Goal: Navigation & Orientation: Go to known website

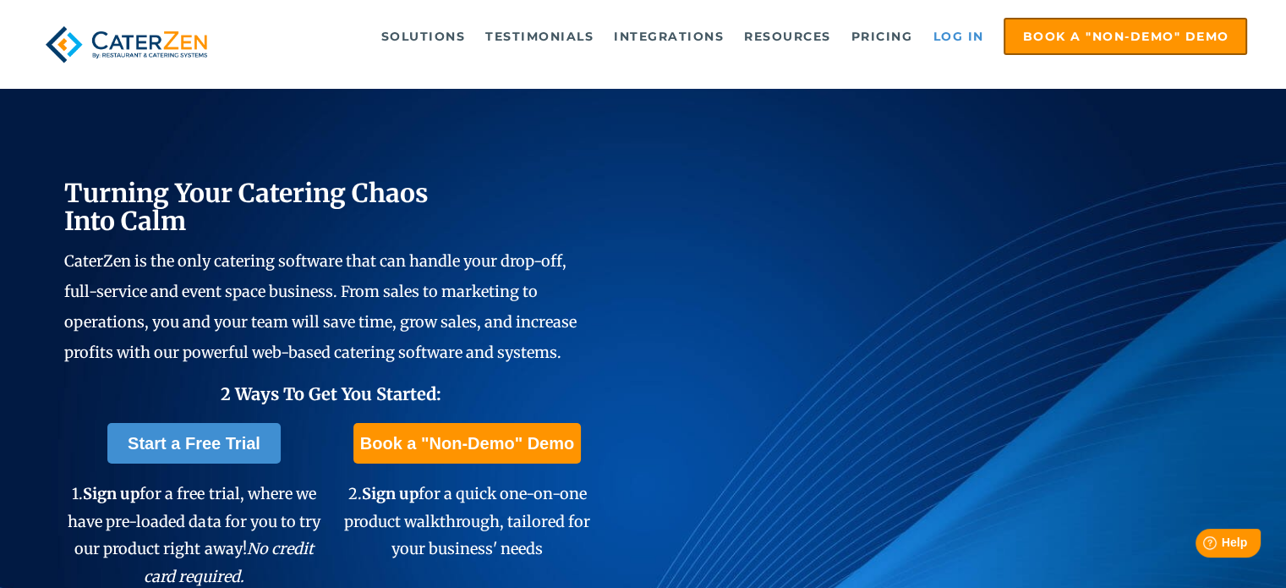
click at [949, 33] on link "Log in" at bounding box center [958, 36] width 68 height 34
click at [954, 36] on link "Log in" at bounding box center [958, 36] width 68 height 34
click at [954, 35] on link "Log in" at bounding box center [958, 36] width 68 height 34
